Goal: Task Accomplishment & Management: Use online tool/utility

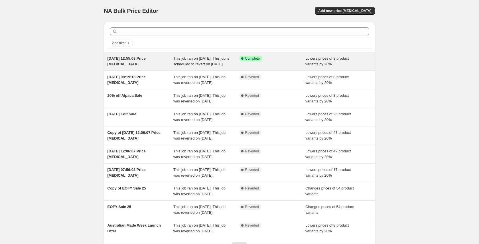
click at [118, 57] on span "[DATE] 12:55:08 Price [MEDICAL_DATA]" at bounding box center [127, 61] width 38 height 10
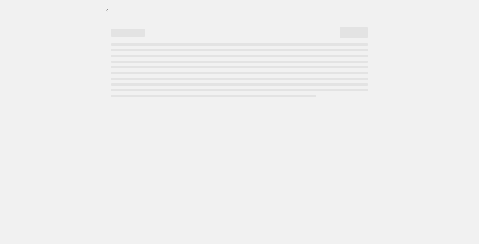
select select "percentage"
